Goal: Communication & Community: Answer question/provide support

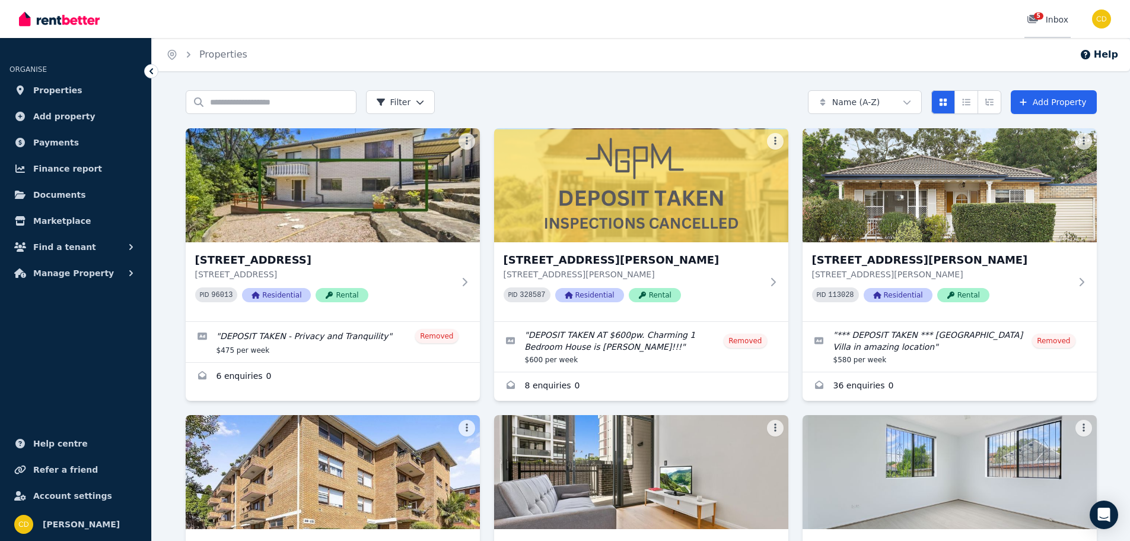
click at [1047, 13] on link "5 Inbox" at bounding box center [1048, 19] width 46 height 38
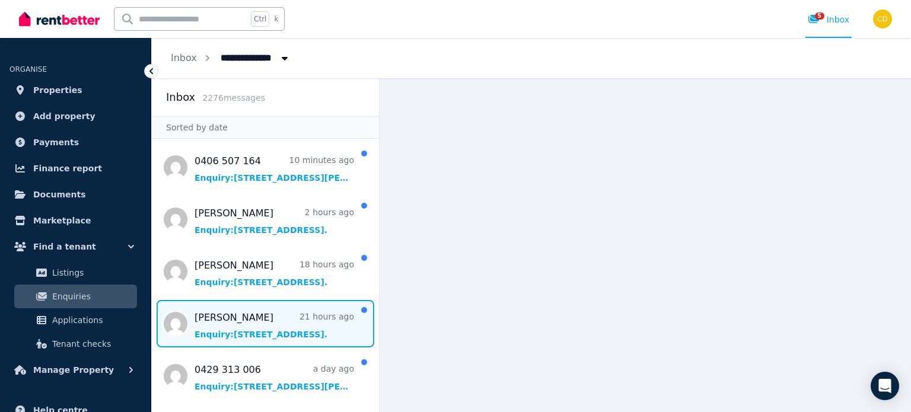
click at [246, 318] on span "Message list" at bounding box center [265, 323] width 227 height 47
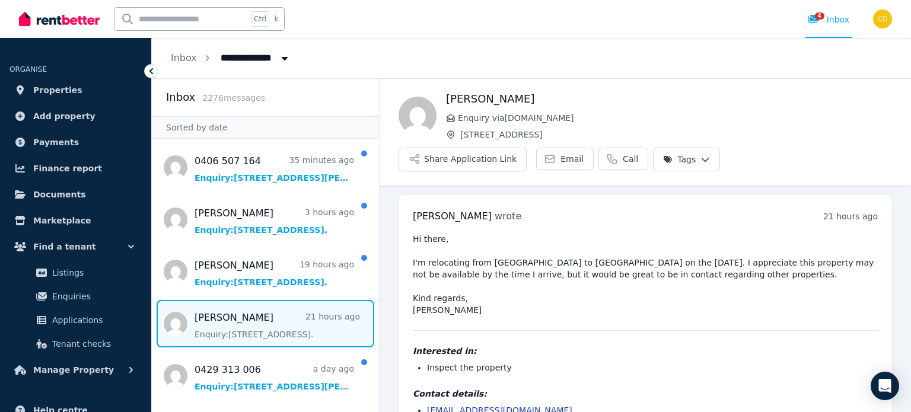
drag, startPoint x: 495, startPoint y: 324, endPoint x: 411, endPoint y: 242, distance: 118.3
click at [411, 242] on div "[PERSON_NAME] wrote 21 hours ago 12:52 pm [DATE][DATE] Hi there, I'm relocating…" at bounding box center [646, 320] width 494 height 250
copy pre "Hi there,"
click at [496, 277] on pre "Hi there, I'm relocating from [GEOGRAPHIC_DATA] to [GEOGRAPHIC_DATA] on the [DA…" at bounding box center [645, 274] width 465 height 83
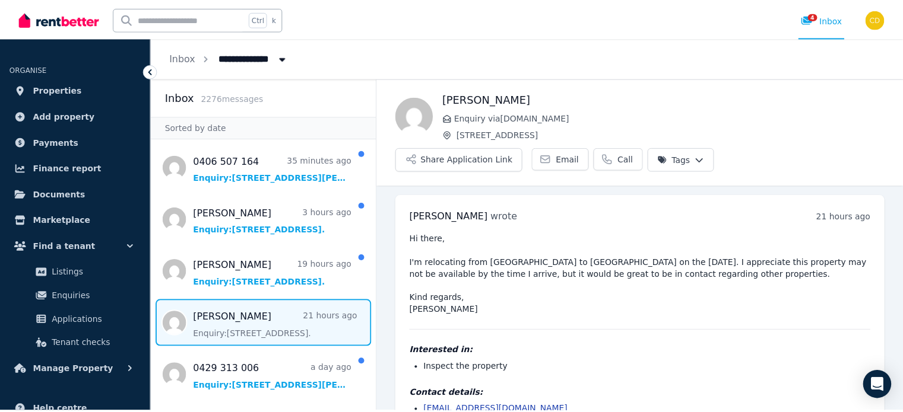
scroll to position [42, 0]
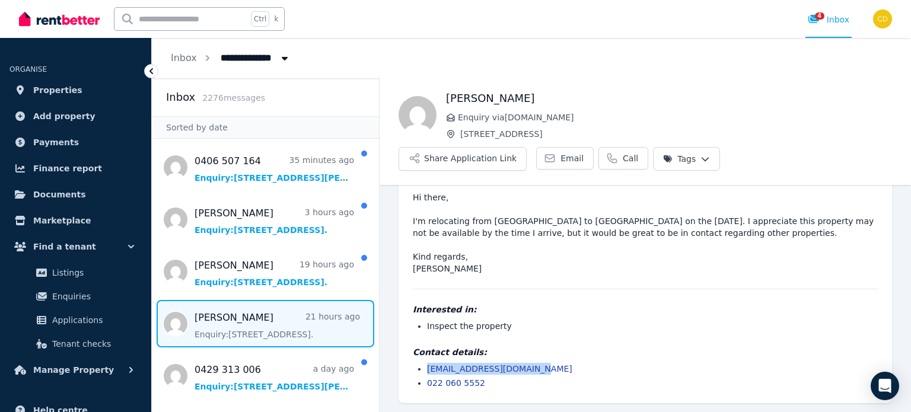
drag, startPoint x: 539, startPoint y: 367, endPoint x: 414, endPoint y: 374, distance: 125.4
click at [414, 374] on ul "[EMAIL_ADDRESS][DOMAIN_NAME] 022 060 5552" at bounding box center [645, 376] width 465 height 26
copy link "[EMAIL_ADDRESS][DOMAIN_NAME]"
click at [183, 25] on input "text" at bounding box center [181, 19] width 133 height 23
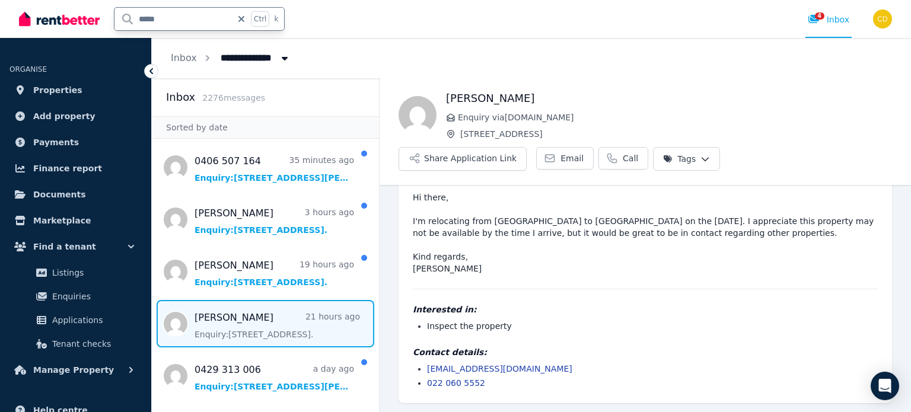
type input "*****"
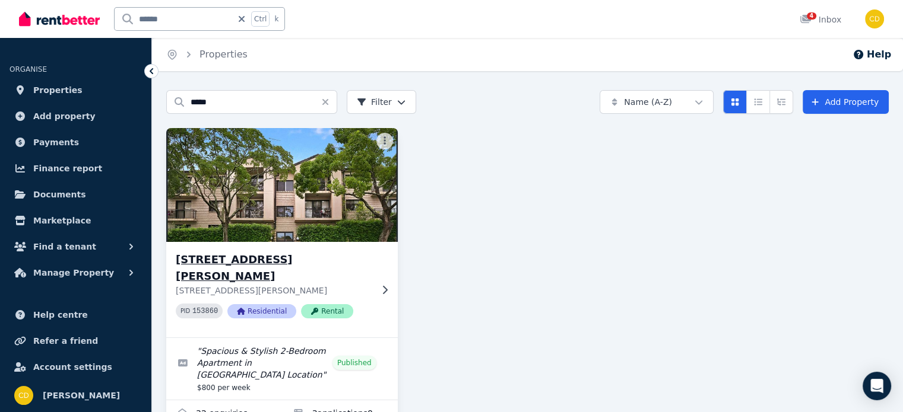
click at [265, 246] on div "[STREET_ADDRESS][PERSON_NAME][PERSON_NAME] 153860 Residential Rental" at bounding box center [281, 290] width 231 height 96
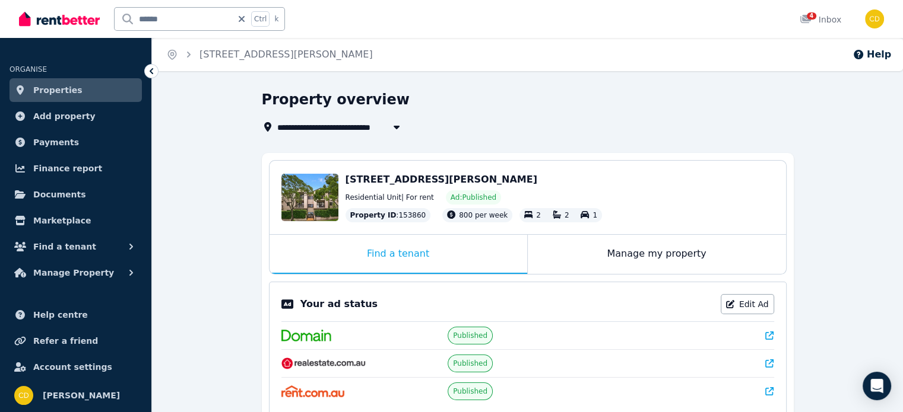
scroll to position [178, 0]
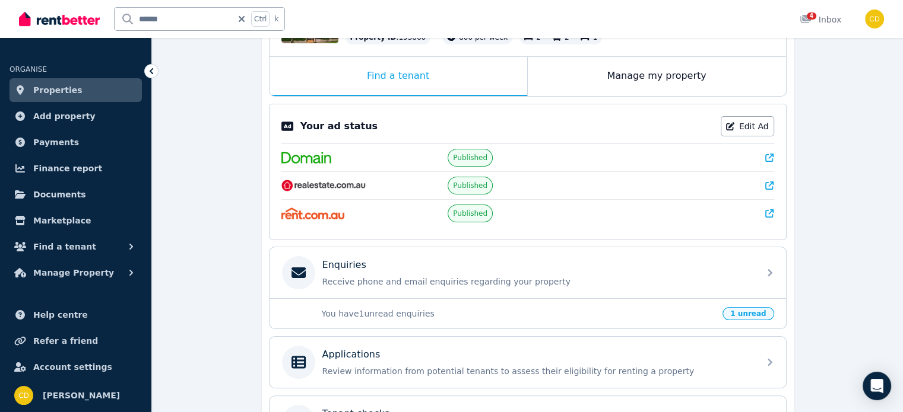
click at [768, 158] on icon at bounding box center [769, 158] width 8 height 8
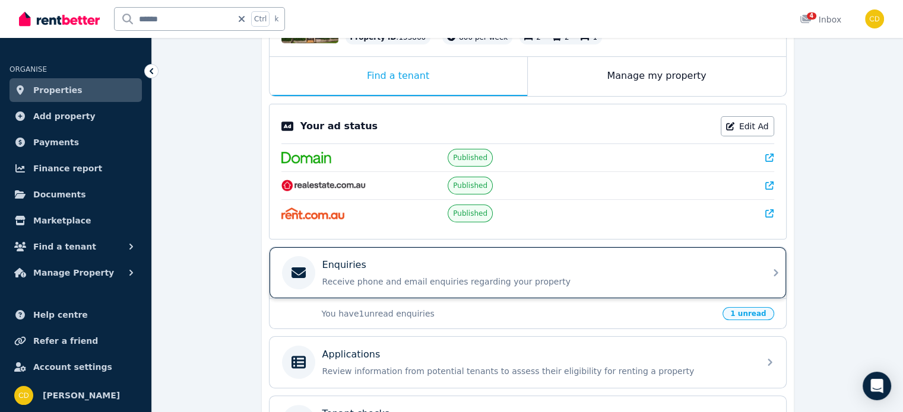
click at [420, 276] on p "Receive phone and email enquiries regarding your property" at bounding box center [537, 282] width 430 height 12
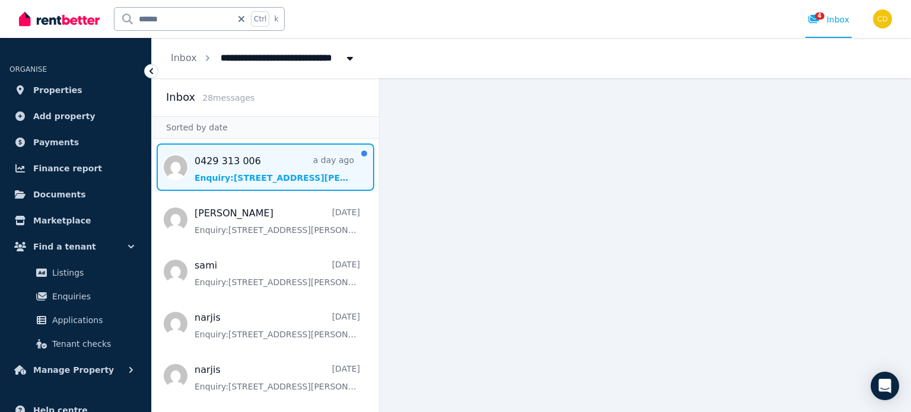
click at [272, 155] on span "Message list" at bounding box center [265, 167] width 227 height 47
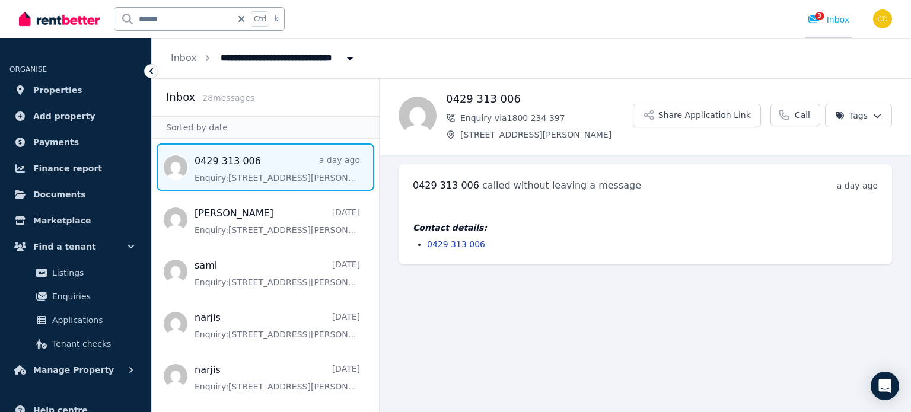
click at [827, 18] on div "3" at bounding box center [817, 20] width 19 height 12
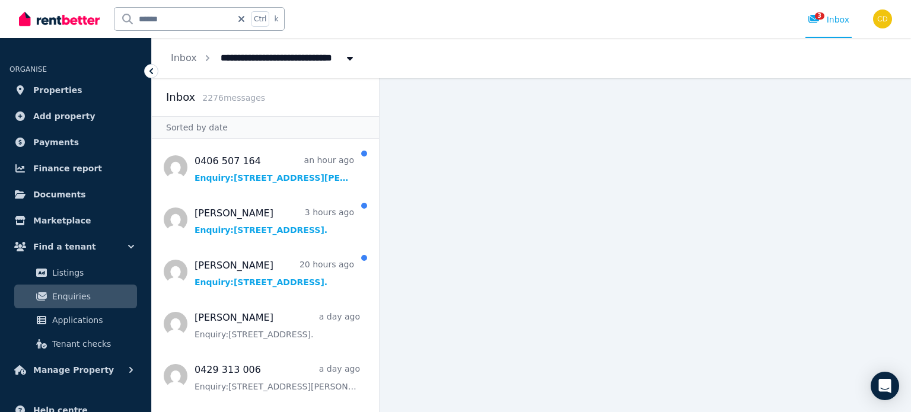
click at [194, 22] on input "*****" at bounding box center [173, 19] width 117 height 23
type input "**********"
type input "*******"
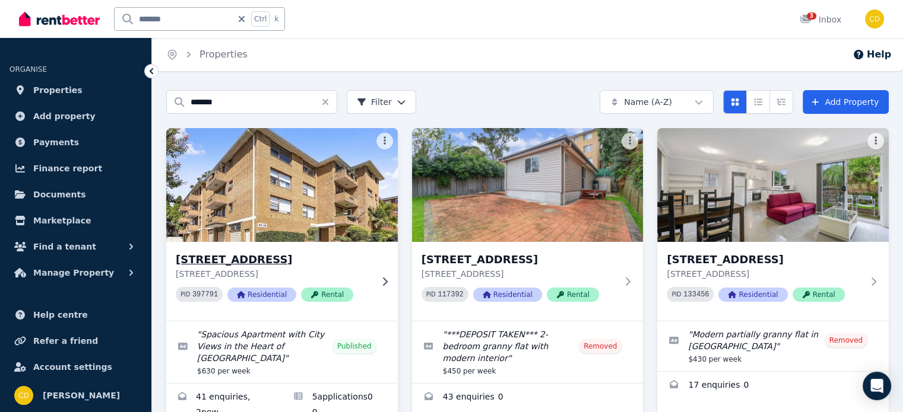
click at [259, 268] on p "[STREET_ADDRESS]" at bounding box center [274, 274] width 196 height 12
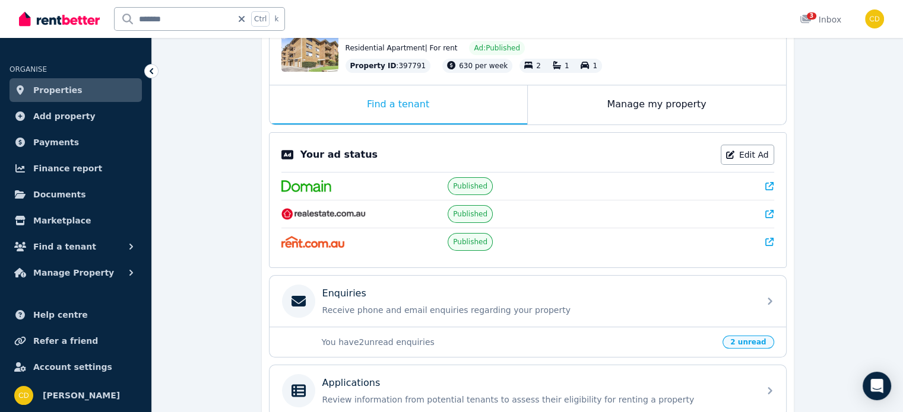
scroll to position [178, 0]
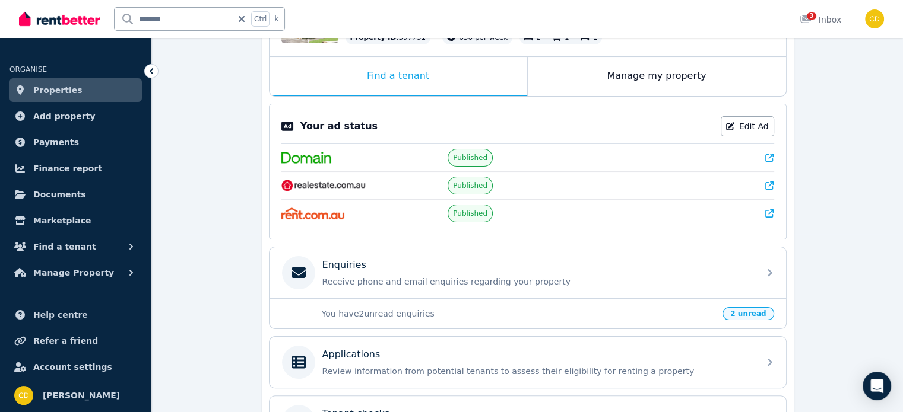
click at [772, 155] on icon at bounding box center [769, 158] width 8 height 8
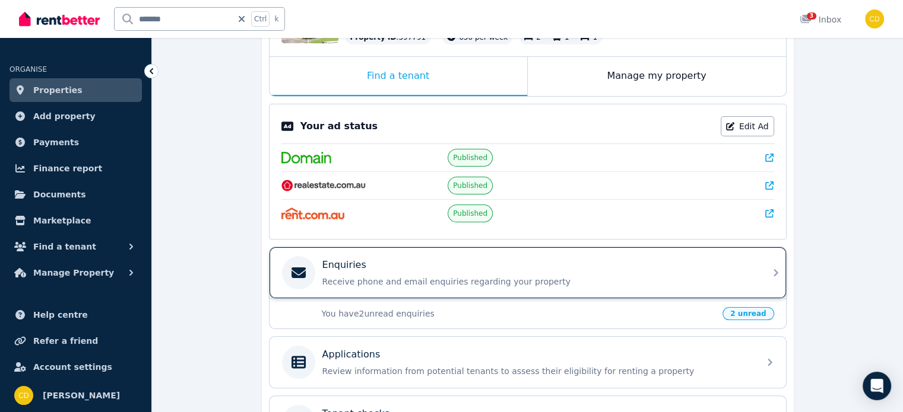
click at [363, 263] on div "Enquiries" at bounding box center [537, 265] width 430 height 14
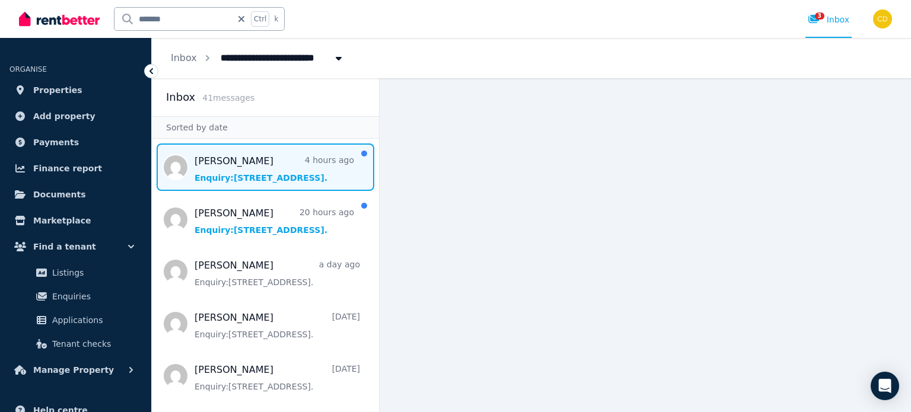
click at [275, 170] on span "Message list" at bounding box center [265, 167] width 227 height 47
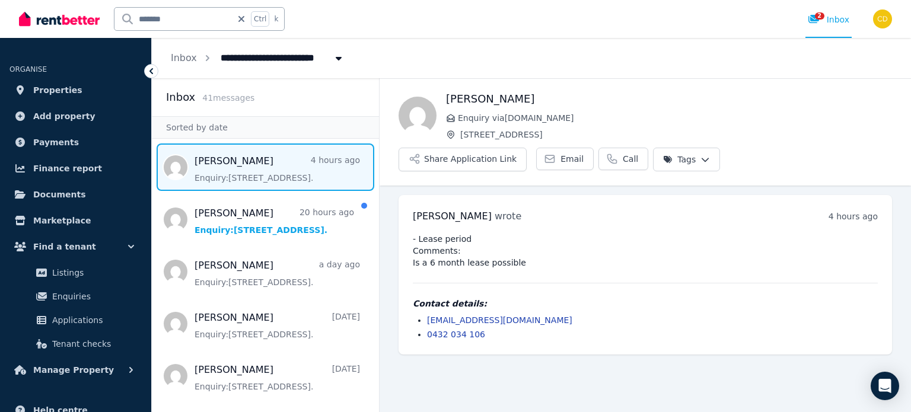
click at [762, 314] on ul "[EMAIL_ADDRESS][DOMAIN_NAME] 0432 034 106" at bounding box center [645, 327] width 465 height 26
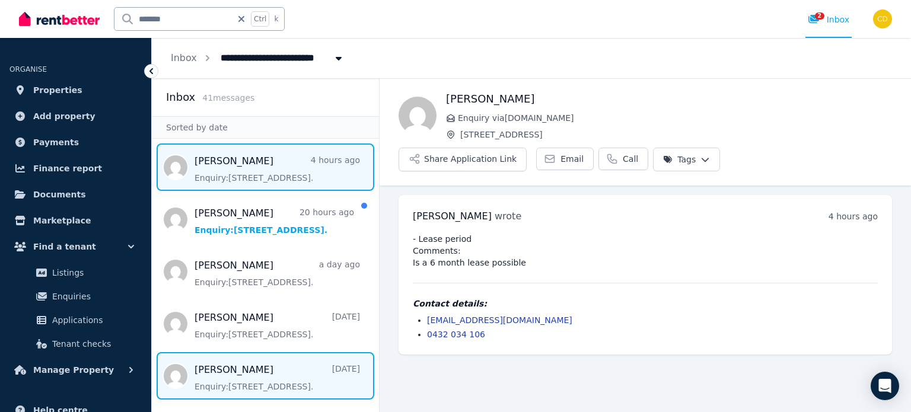
click at [230, 365] on span "Message list" at bounding box center [265, 375] width 227 height 47
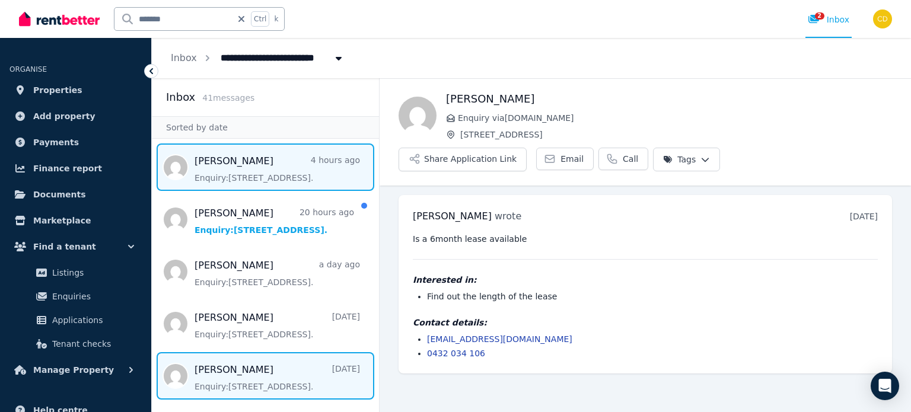
click at [289, 161] on span "Message list" at bounding box center [265, 167] width 227 height 47
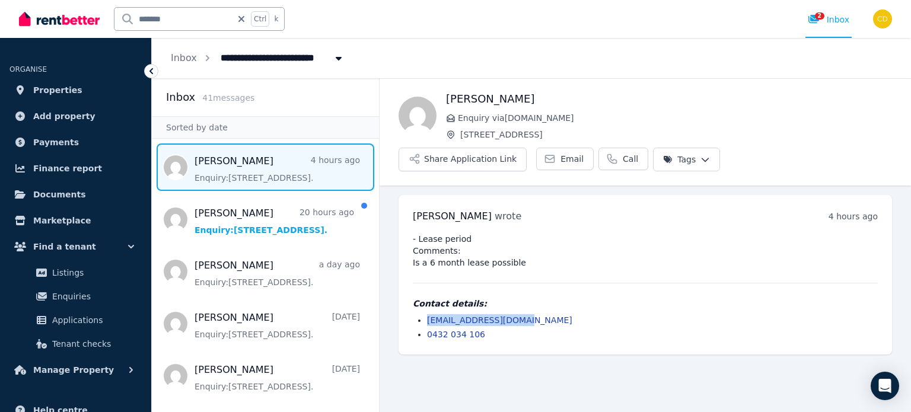
drag, startPoint x: 513, startPoint y: 291, endPoint x: 414, endPoint y: 284, distance: 98.8
click at [414, 314] on ul "[EMAIL_ADDRESS][DOMAIN_NAME] 0432 034 106" at bounding box center [645, 327] width 465 height 26
copy link "[EMAIL_ADDRESS][DOMAIN_NAME]"
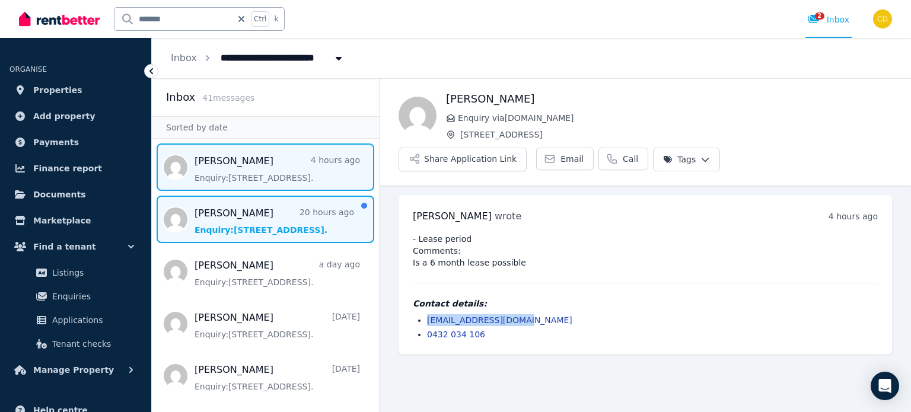
click at [251, 218] on span "Message list" at bounding box center [265, 219] width 227 height 47
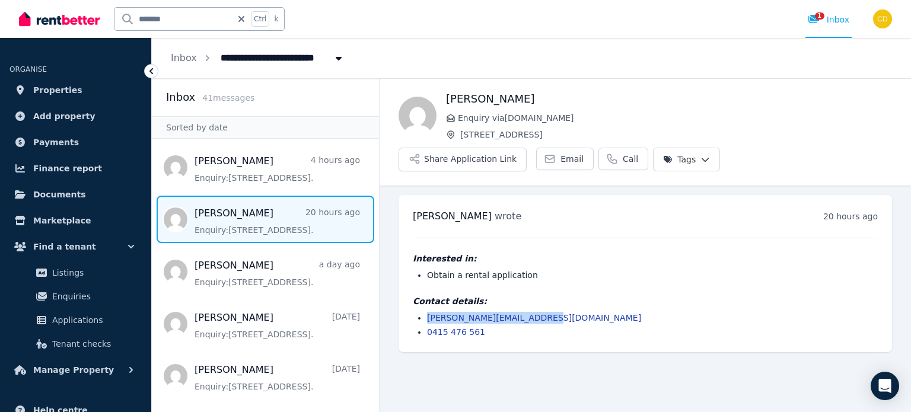
drag, startPoint x: 541, startPoint y: 287, endPoint x: 426, endPoint y: 284, distance: 115.1
click at [426, 312] on ul "[PERSON_NAME][EMAIL_ADDRESS][DOMAIN_NAME] 0415 476 561" at bounding box center [645, 325] width 465 height 26
copy link "[PERSON_NAME][EMAIL_ADDRESS][DOMAIN_NAME]"
click at [832, 23] on div "1 Inbox" at bounding box center [829, 20] width 42 height 12
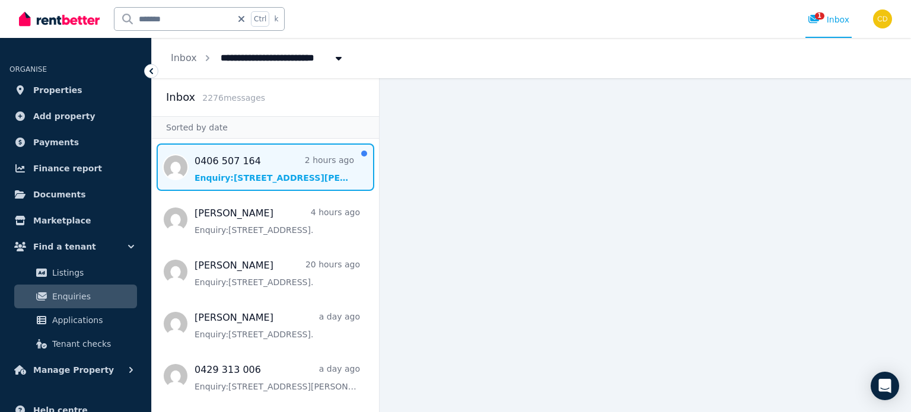
click at [231, 158] on span "Message list" at bounding box center [265, 167] width 227 height 47
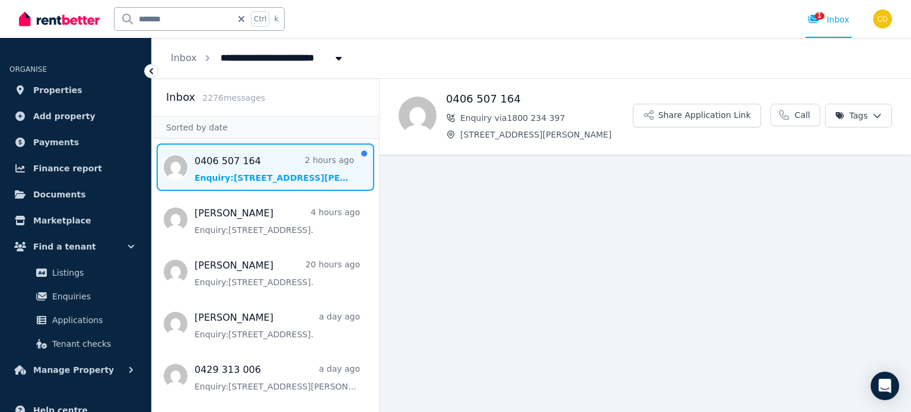
click at [195, 21] on input "*******" at bounding box center [173, 19] width 117 height 23
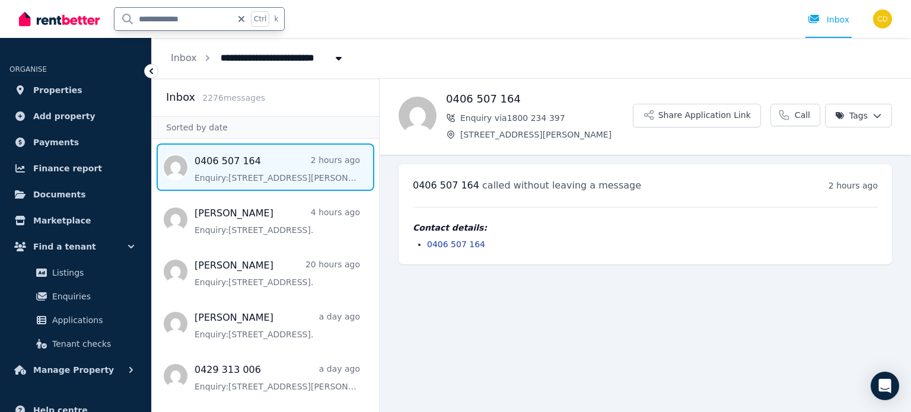
type input "**********"
type input "*******"
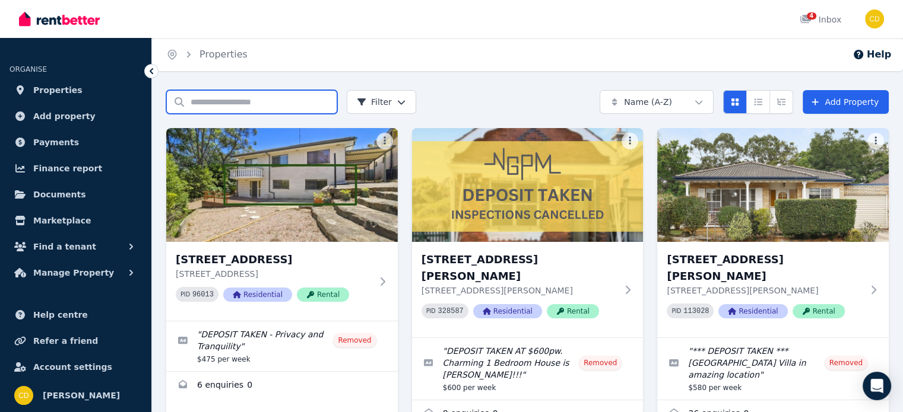
click at [259, 109] on input "Search properties" at bounding box center [251, 102] width 171 height 24
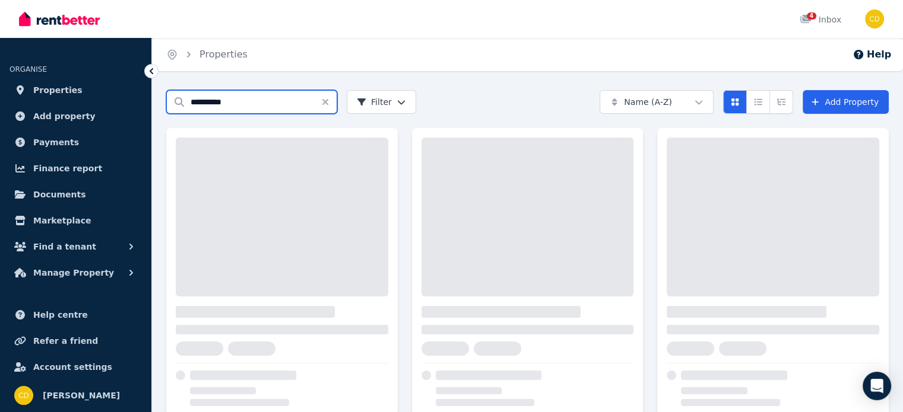
type input "**********"
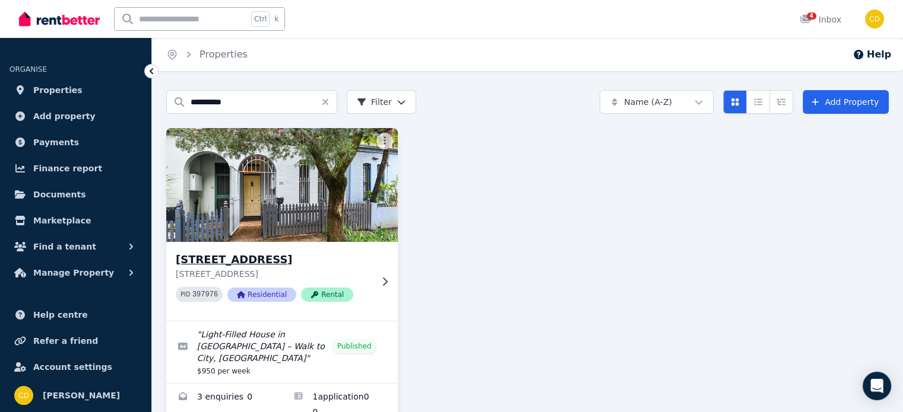
click at [214, 236] on img at bounding box center [281, 185] width 243 height 120
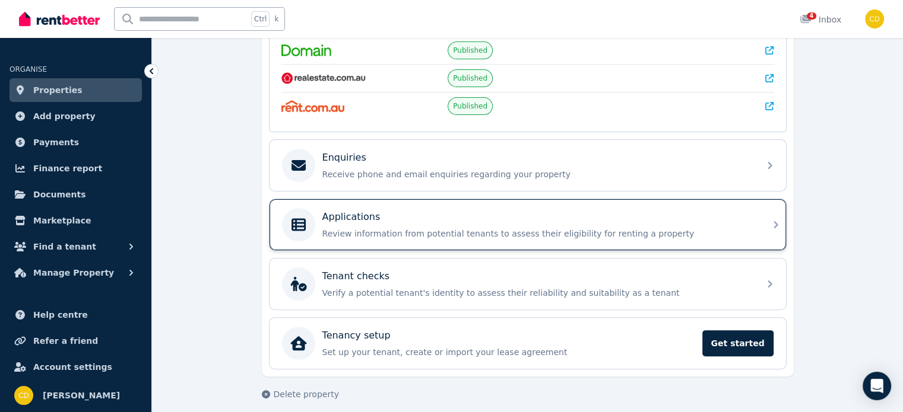
scroll to position [291, 0]
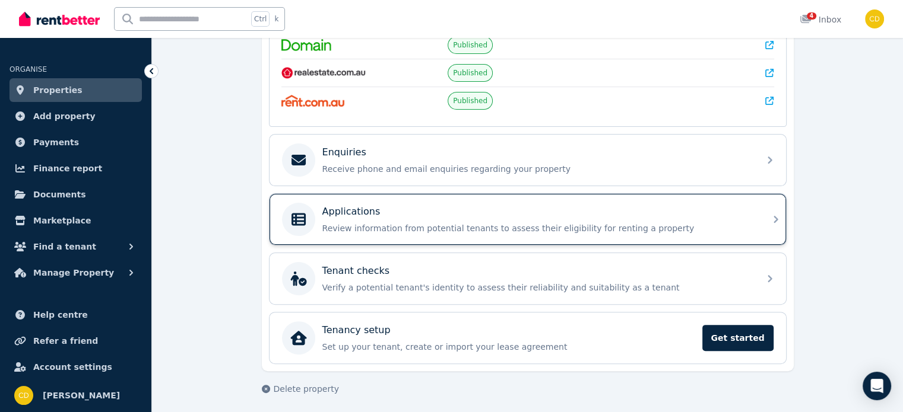
click at [600, 230] on p "Review information from potential tenants to assess their eligibility for renti…" at bounding box center [537, 229] width 430 height 12
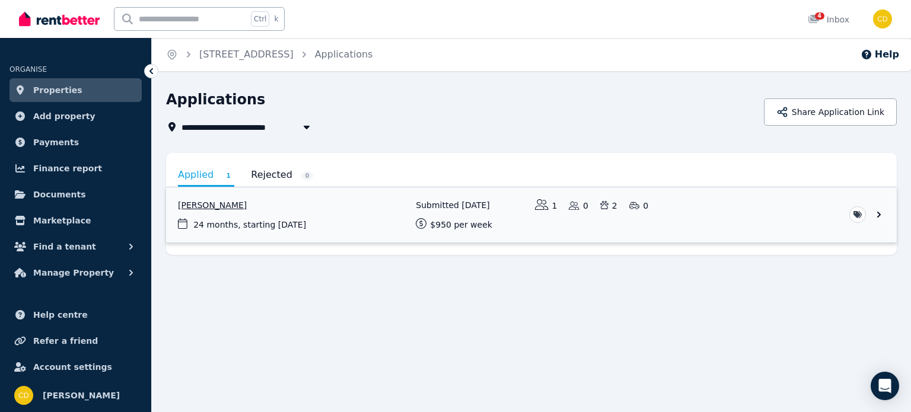
click at [354, 238] on link "View application: Brendan Foster" at bounding box center [531, 215] width 731 height 55
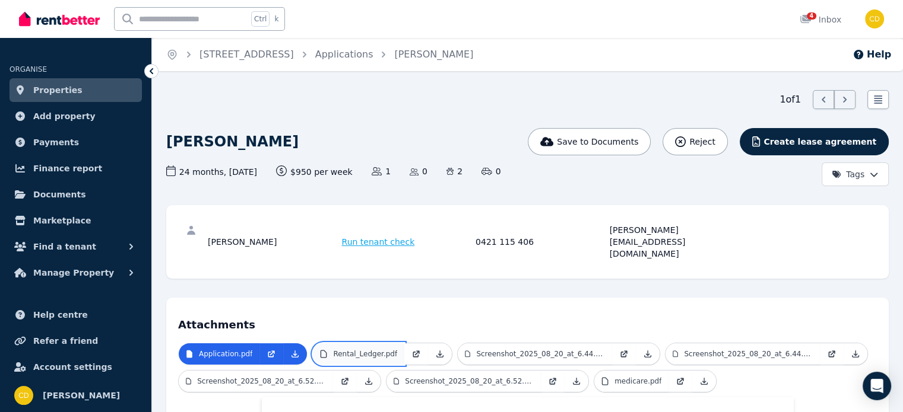
click at [340, 344] on link "Rental_Ledger.pdf" at bounding box center [358, 354] width 91 height 21
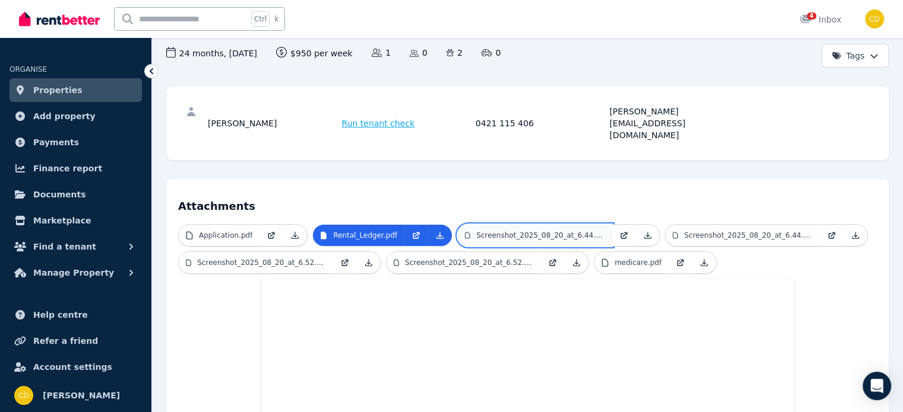
click at [478, 225] on link "Screenshot_2025_08_20_at_6.44.13 PM.png" at bounding box center [535, 235] width 154 height 21
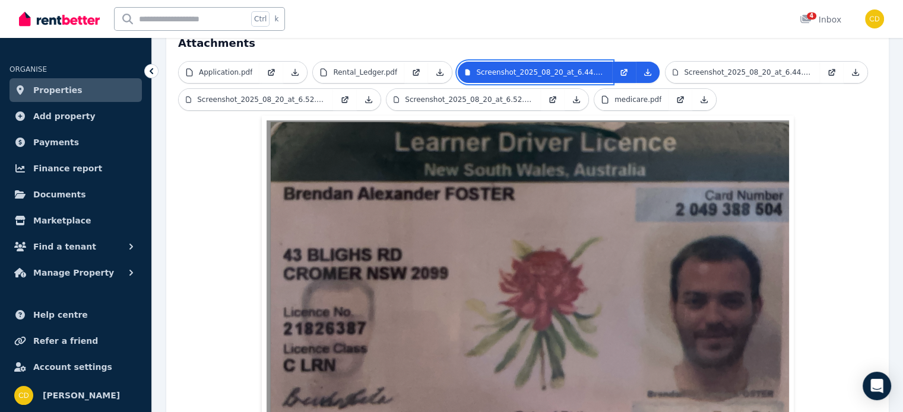
scroll to position [178, 0]
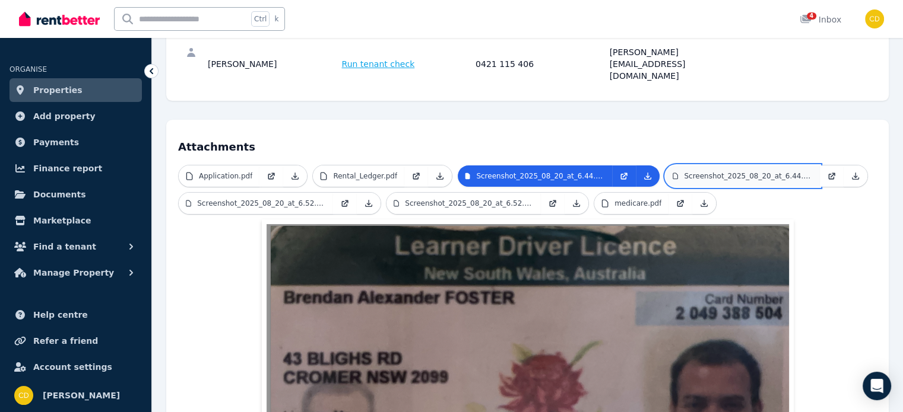
click at [763, 171] on p "Screenshot_2025_08_20_at_6.44.21 PM.png" at bounding box center [748, 175] width 129 height 9
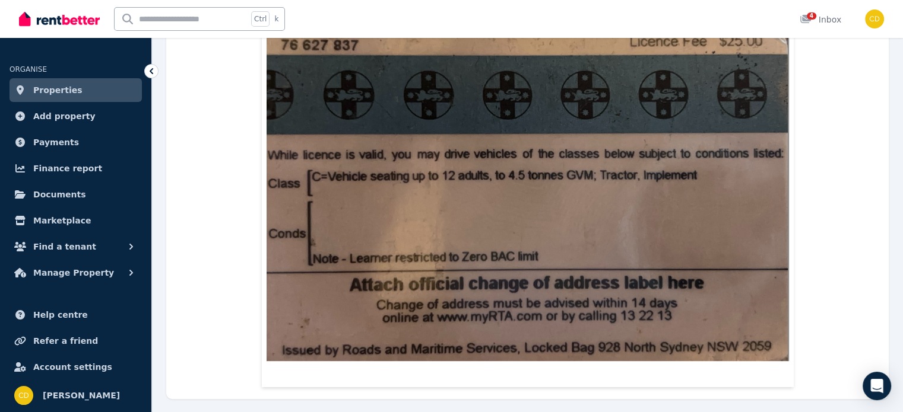
scroll to position [373, 0]
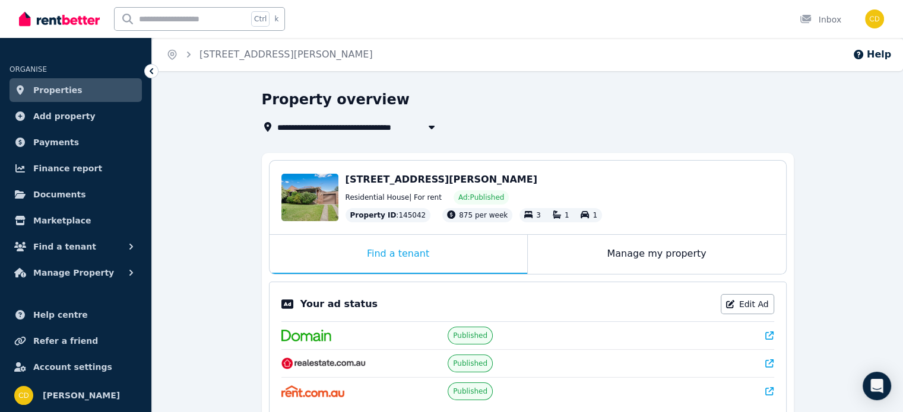
click at [767, 333] on icon at bounding box center [769, 336] width 8 height 8
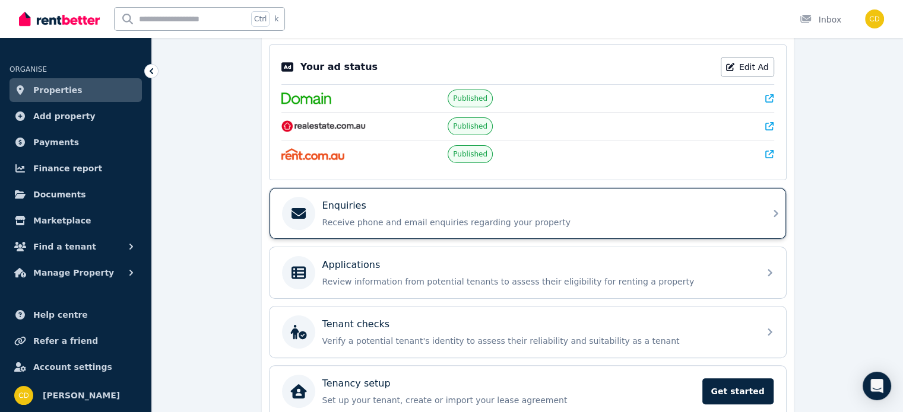
click at [313, 201] on div "Enquiries Receive phone and email enquiries regarding your property" at bounding box center [517, 213] width 470 height 33
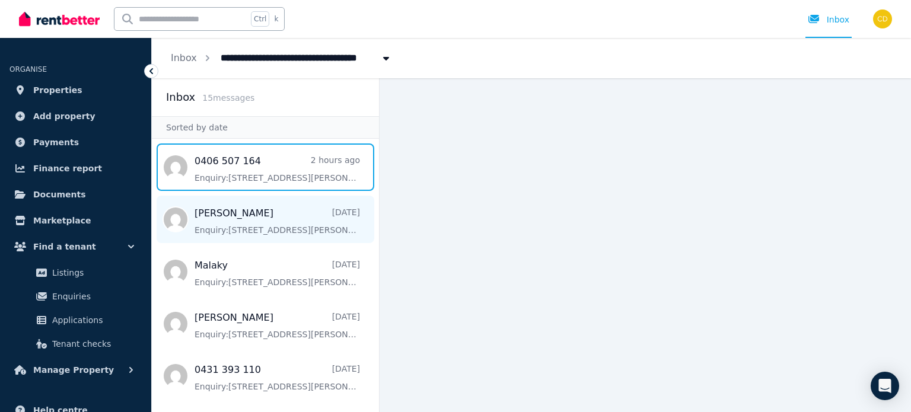
drag, startPoint x: 213, startPoint y: 158, endPoint x: 183, endPoint y: 237, distance: 84.5
click at [214, 159] on span "Message list" at bounding box center [265, 167] width 227 height 47
